Goal: Task Accomplishment & Management: Use online tool/utility

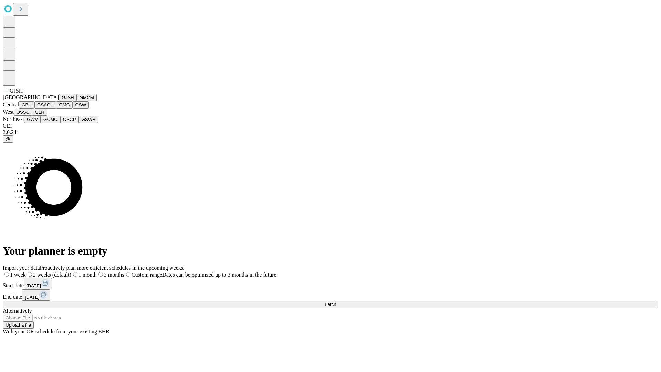
click at [59, 101] on button "GJSH" at bounding box center [68, 97] width 18 height 7
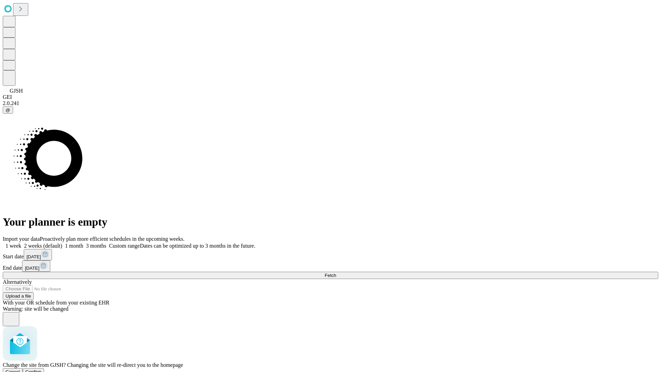
click at [42, 369] on span "Confirm" at bounding box center [33, 371] width 16 height 5
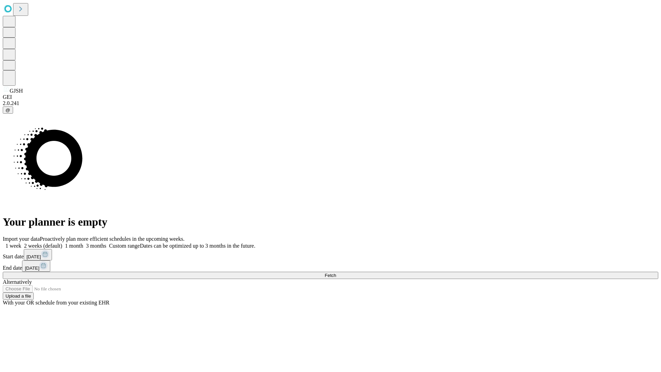
click at [21, 243] on label "1 week" at bounding box center [12, 246] width 19 height 6
click at [336, 273] on span "Fetch" at bounding box center [330, 275] width 11 height 5
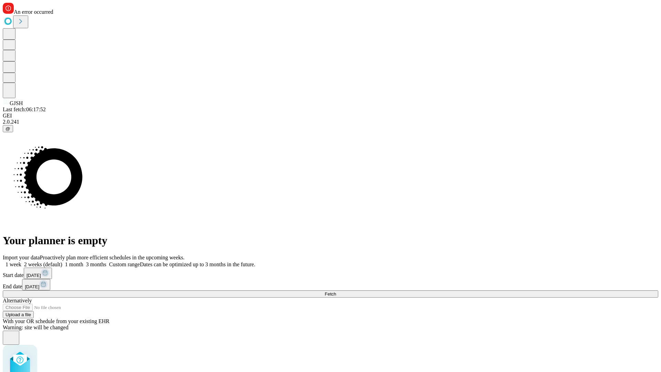
click at [21, 261] on label "1 week" at bounding box center [12, 264] width 19 height 6
click at [336, 291] on span "Fetch" at bounding box center [330, 293] width 11 height 5
click at [21, 261] on label "1 week" at bounding box center [12, 264] width 19 height 6
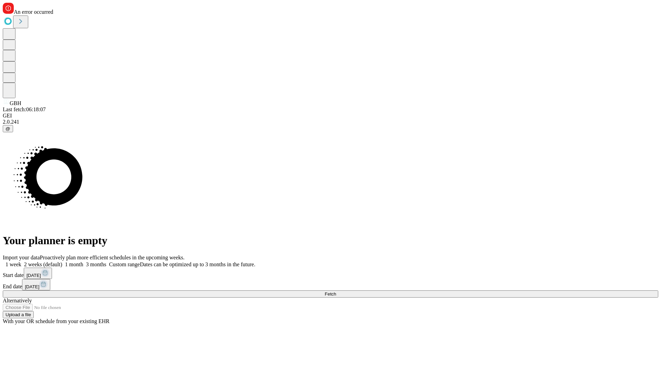
click at [336, 291] on span "Fetch" at bounding box center [330, 293] width 11 height 5
click at [21, 261] on label "1 week" at bounding box center [12, 264] width 19 height 6
click at [336, 291] on span "Fetch" at bounding box center [330, 293] width 11 height 5
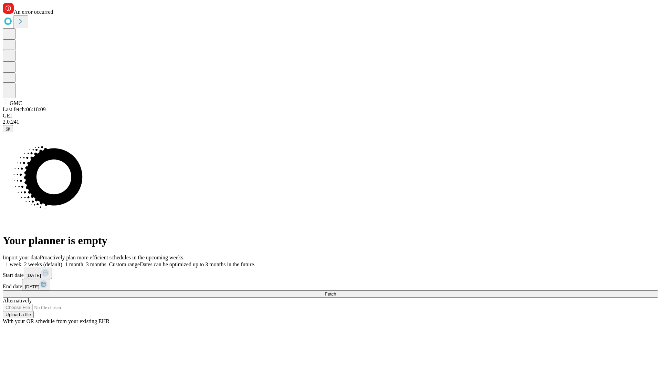
click at [21, 261] on label "1 week" at bounding box center [12, 264] width 19 height 6
click at [336, 291] on span "Fetch" at bounding box center [330, 293] width 11 height 5
click at [21, 261] on label "1 week" at bounding box center [12, 264] width 19 height 6
click at [336, 291] on span "Fetch" at bounding box center [330, 293] width 11 height 5
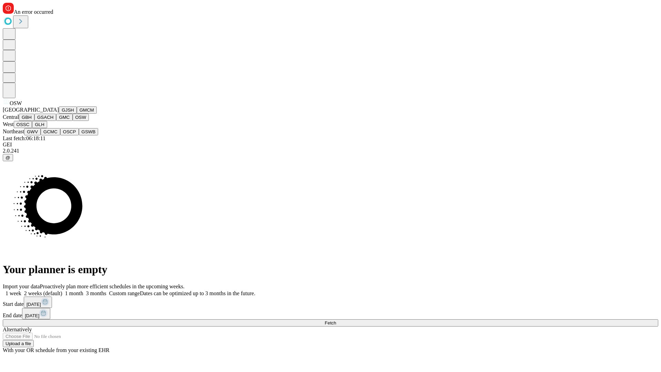
click at [32, 128] on button "OSSC" at bounding box center [23, 124] width 19 height 7
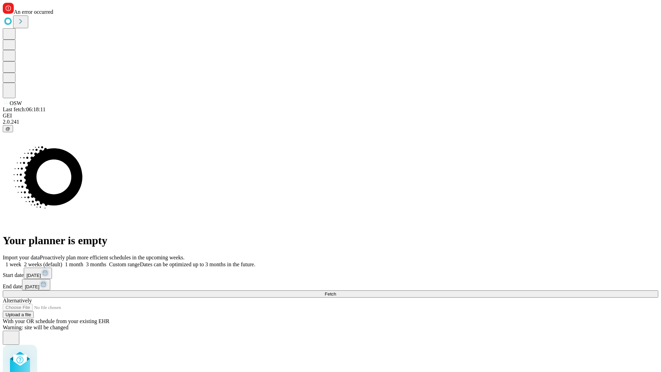
click at [21, 261] on label "1 week" at bounding box center [12, 264] width 19 height 6
click at [336, 291] on span "Fetch" at bounding box center [330, 293] width 11 height 5
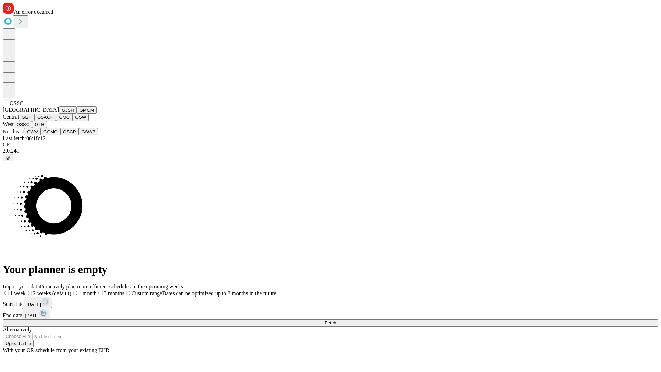
click at [47, 128] on button "GLH" at bounding box center [39, 124] width 15 height 7
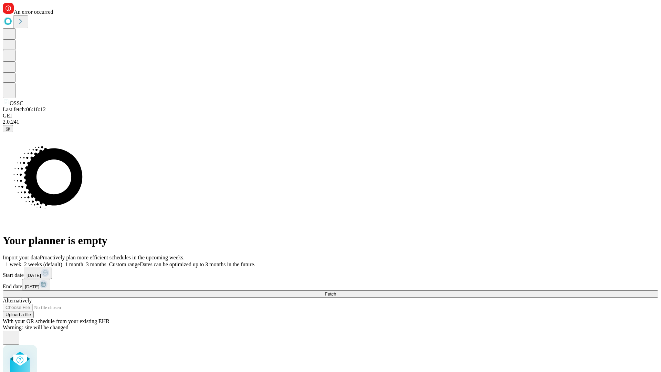
click at [21, 261] on label "1 week" at bounding box center [12, 264] width 19 height 6
click at [336, 291] on span "Fetch" at bounding box center [330, 293] width 11 height 5
click at [21, 261] on label "1 week" at bounding box center [12, 264] width 19 height 6
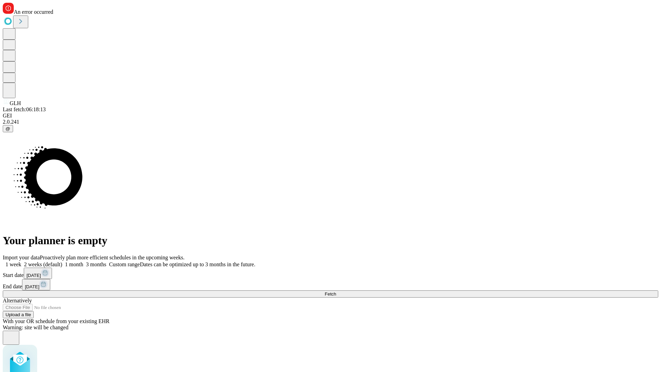
click at [336, 291] on span "Fetch" at bounding box center [330, 293] width 11 height 5
click at [21, 261] on label "1 week" at bounding box center [12, 264] width 19 height 6
click at [336, 291] on span "Fetch" at bounding box center [330, 293] width 11 height 5
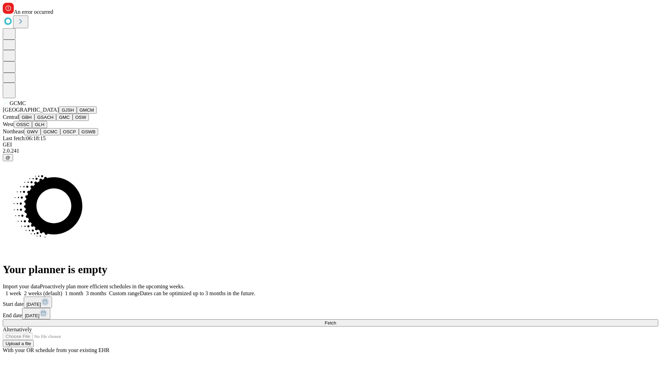
click at [60, 135] on button "OSCP" at bounding box center [69, 131] width 19 height 7
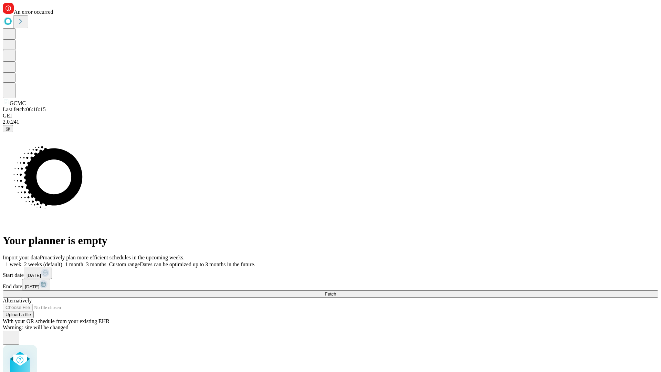
click at [21, 261] on label "1 week" at bounding box center [12, 264] width 19 height 6
click at [336, 291] on span "Fetch" at bounding box center [330, 293] width 11 height 5
click at [21, 261] on label "1 week" at bounding box center [12, 264] width 19 height 6
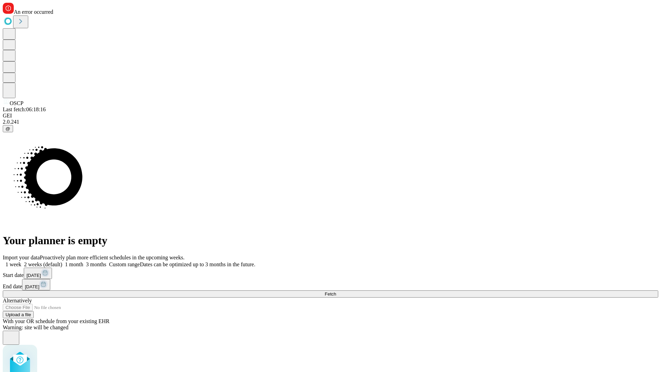
click at [336, 291] on span "Fetch" at bounding box center [330, 293] width 11 height 5
